Goal: Complete application form

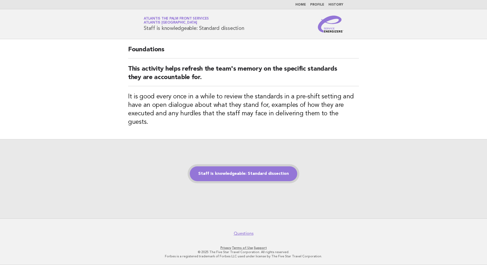
click at [232, 167] on link "Staff is knowledgeable: Standard dissection" at bounding box center [244, 174] width 108 height 15
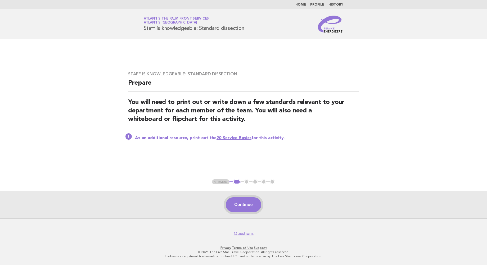
click at [245, 206] on button "Continue" at bounding box center [243, 205] width 35 height 15
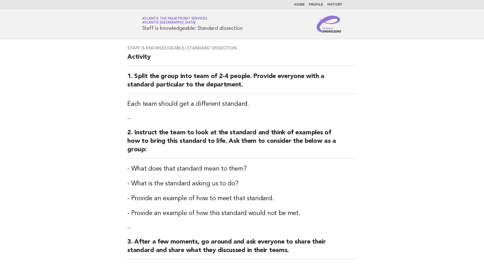
scroll to position [158, 0]
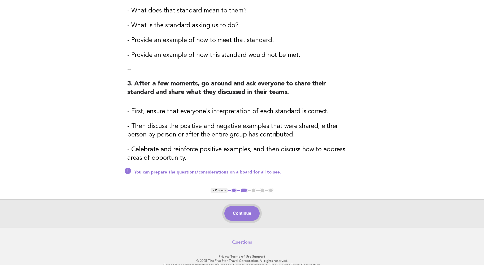
click at [238, 209] on button "Continue" at bounding box center [241, 213] width 35 height 15
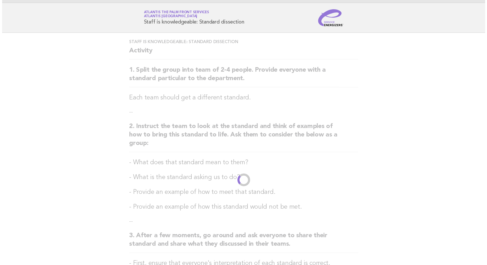
scroll to position [0, 0]
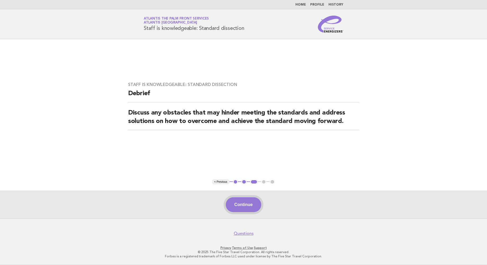
click at [242, 205] on button "Continue" at bounding box center [243, 205] width 35 height 15
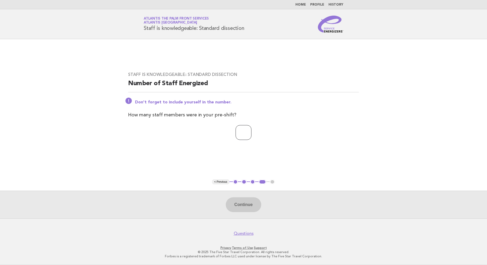
click at [240, 128] on input "number" at bounding box center [244, 132] width 16 height 15
type input "*"
click at [251, 206] on button "Continue" at bounding box center [243, 205] width 35 height 15
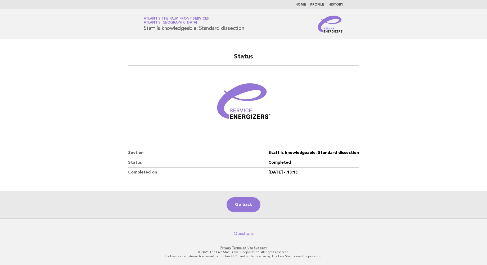
click at [54, 66] on main "Status Section Staff is knowledgeable: Standard dissection Status Completed Com…" at bounding box center [243, 129] width 487 height 180
